Goal: Find specific page/section

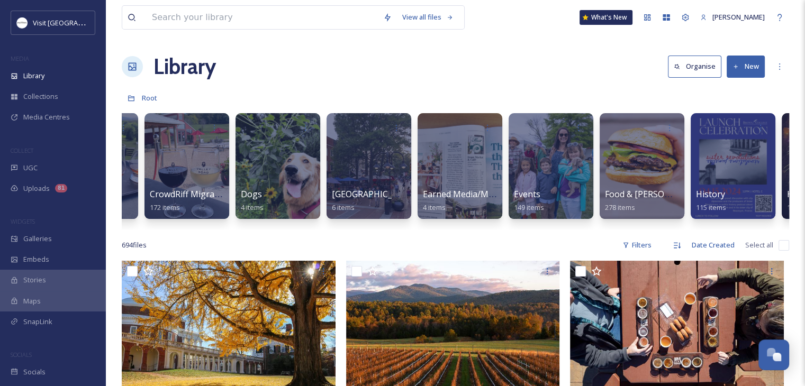
scroll to position [0, 551]
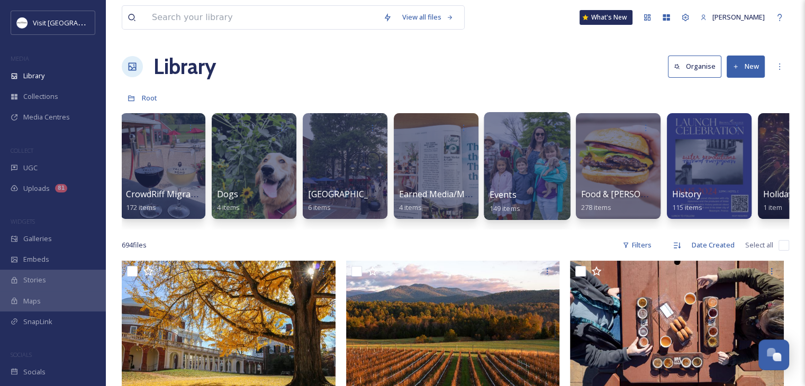
click at [504, 160] on div at bounding box center [527, 166] width 86 height 108
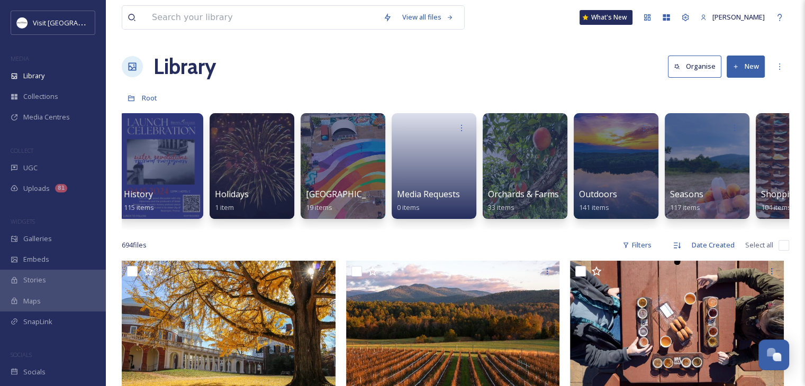
scroll to position [0, 1118]
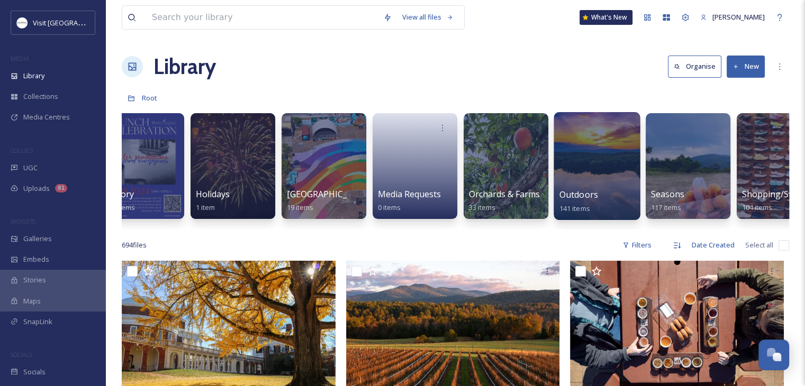
click at [611, 195] on div "Outdoors 141 items" at bounding box center [598, 201] width 76 height 26
click at [585, 193] on span "Outdoors" at bounding box center [579, 195] width 39 height 12
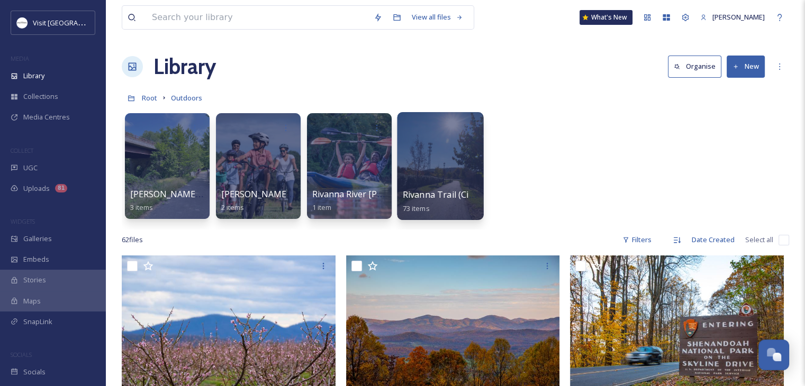
click at [452, 151] on div at bounding box center [440, 166] width 86 height 108
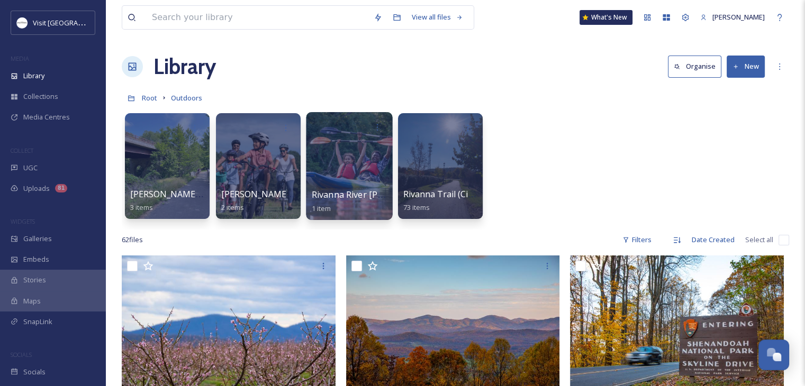
click at [360, 132] on div at bounding box center [350, 128] width 76 height 20
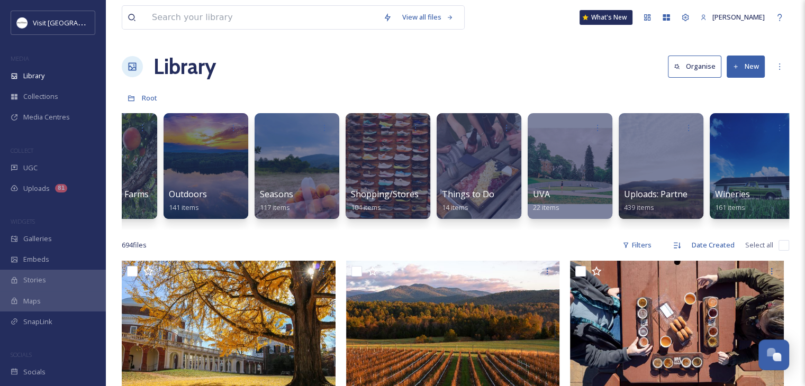
scroll to position [0, 1518]
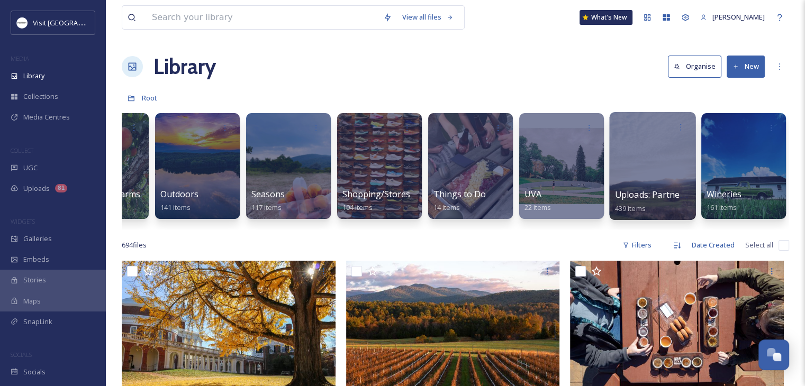
click at [662, 174] on div at bounding box center [652, 166] width 86 height 108
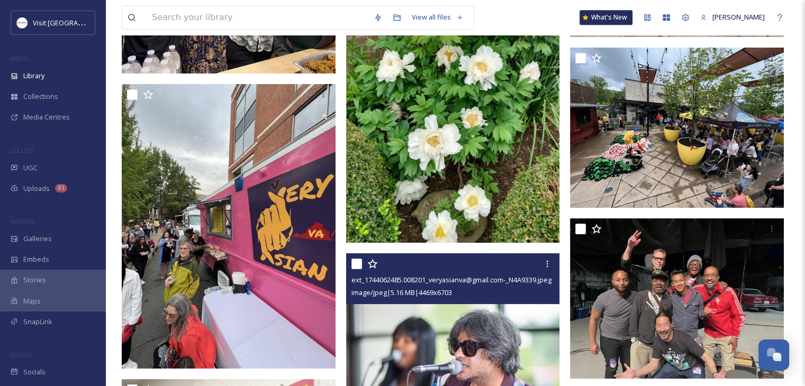
scroll to position [4817, 0]
